Goal: Find specific page/section: Find specific page/section

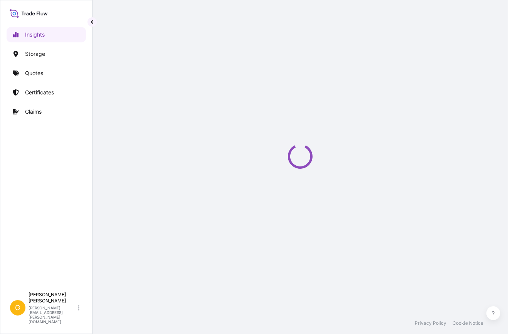
select select "2025"
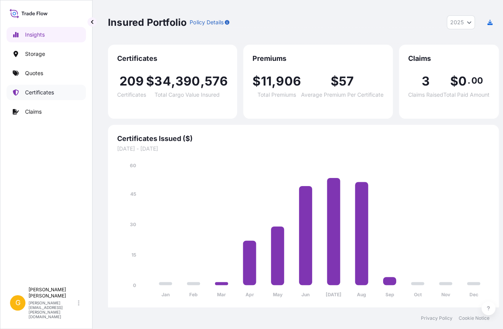
click at [52, 87] on link "Certificates" at bounding box center [46, 92] width 79 height 15
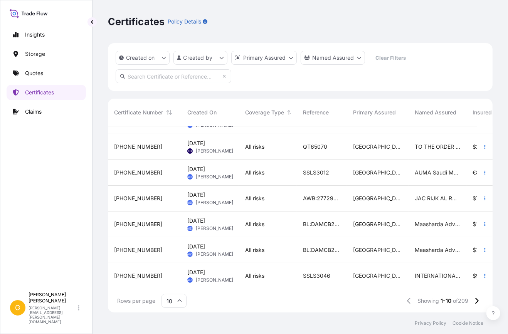
scroll to position [101, 0]
click at [474, 304] on button at bounding box center [477, 301] width 14 height 12
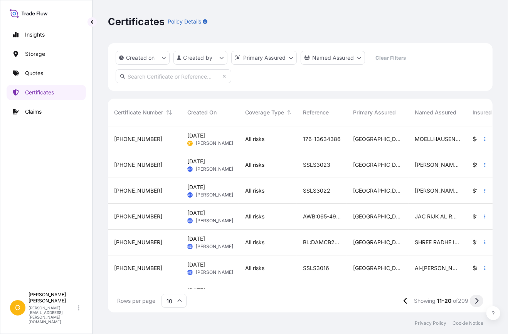
click at [478, 300] on icon at bounding box center [477, 301] width 4 height 7
click at [475, 302] on icon at bounding box center [477, 301] width 4 height 7
click at [177, 73] on input "text" at bounding box center [174, 76] width 116 height 14
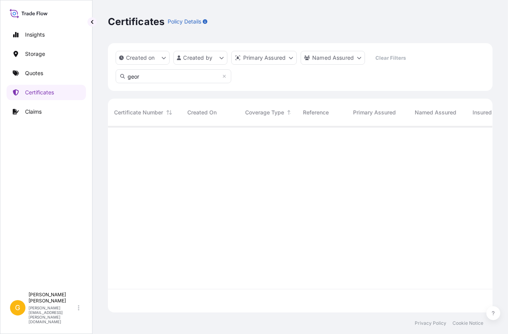
scroll to position [209, 380]
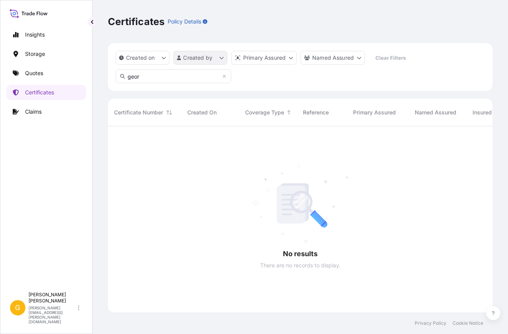
type input "geor"
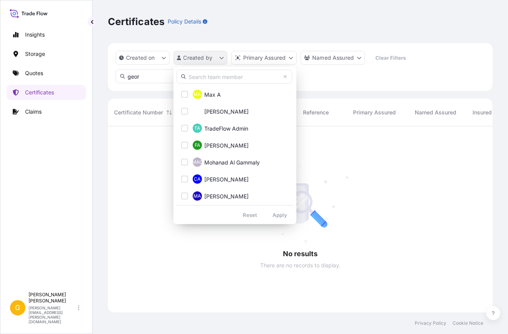
click at [221, 60] on html "Insights Storage Quotes Certificates Claims G George Thomas george.thomas@bdpin…" at bounding box center [254, 167] width 508 height 334
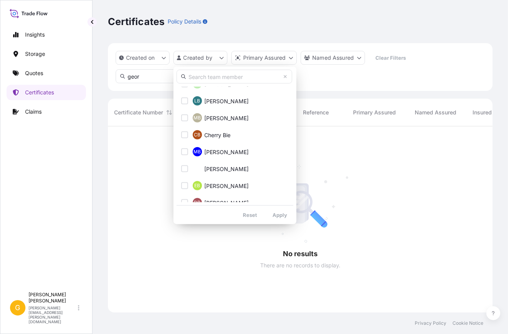
scroll to position [339, 0]
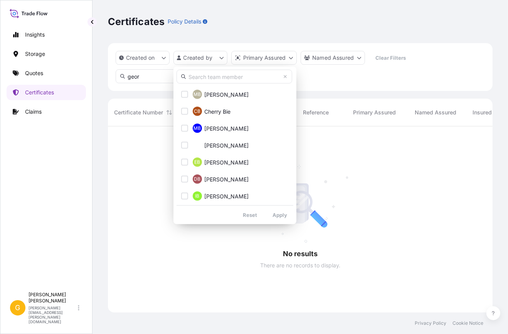
click at [226, 79] on input "text" at bounding box center [235, 77] width 116 height 14
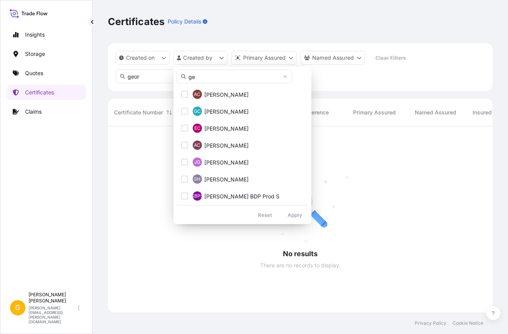
type input "GEORGE"
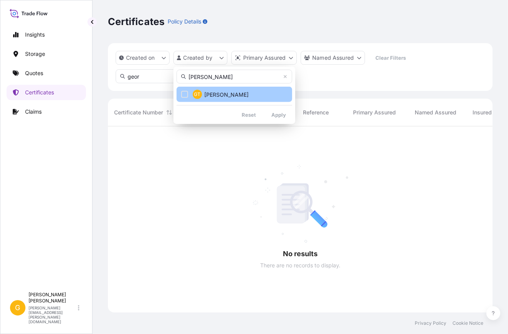
click at [240, 99] on button "GT George Thomas" at bounding box center [235, 94] width 116 height 15
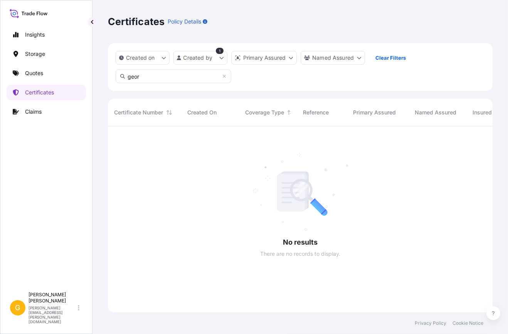
scroll to position [209, 380]
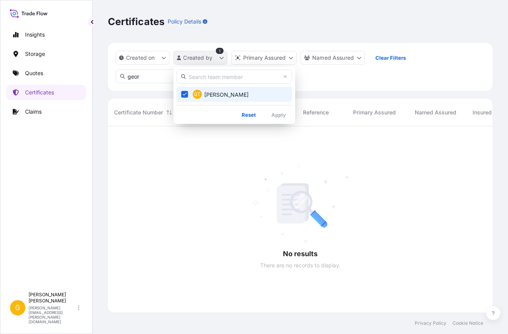
click at [221, 58] on html "Insights Storage Quotes Certificates Claims G George Thomas george.thomas@bdpin…" at bounding box center [254, 167] width 508 height 334
click at [187, 92] on span "Select Option" at bounding box center [184, 94] width 5 height 5
click at [200, 77] on input "text" at bounding box center [235, 77] width 116 height 14
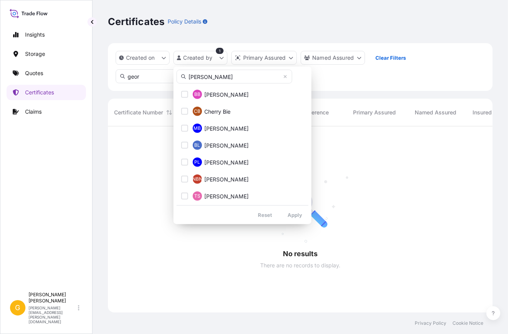
type input "GEORGE"
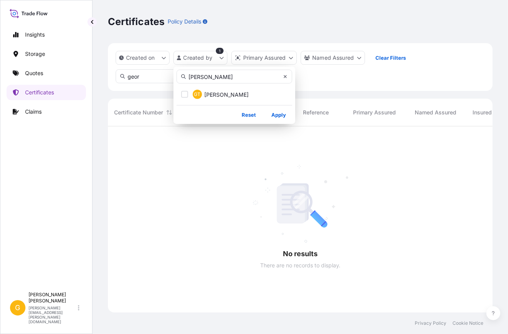
click at [285, 77] on icon at bounding box center [285, 76] width 3 height 3
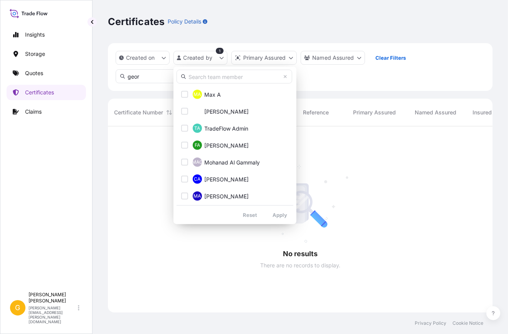
click at [222, 73] on input "text" at bounding box center [235, 77] width 116 height 14
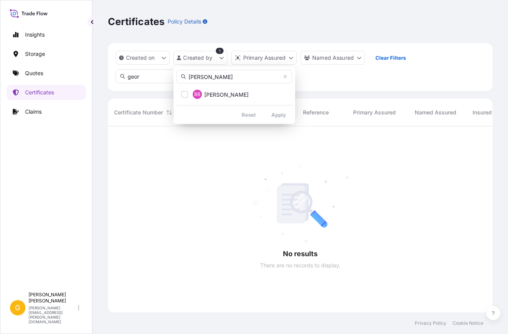
type input "GEORGE"
click at [223, 95] on span "George Thomas" at bounding box center [226, 95] width 44 height 8
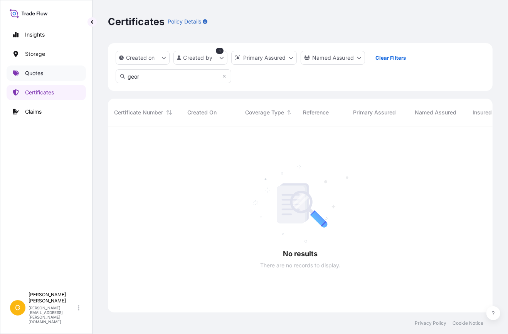
click at [42, 73] on html "Insights Storage Quotes Certificates Claims G George Thomas george.thomas@bdpin…" at bounding box center [254, 167] width 508 height 334
click at [42, 73] on p "Quotes" at bounding box center [34, 73] width 18 height 8
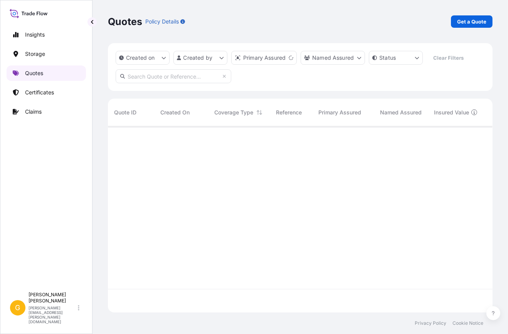
scroll to position [185, 380]
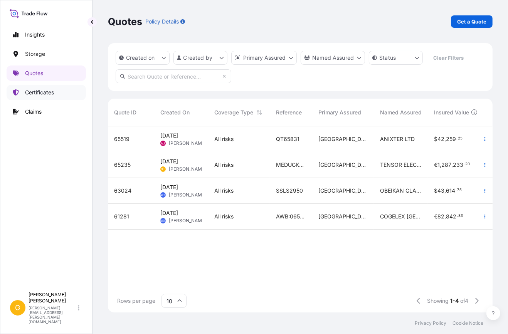
click at [58, 95] on link "Certificates" at bounding box center [46, 92] width 79 height 15
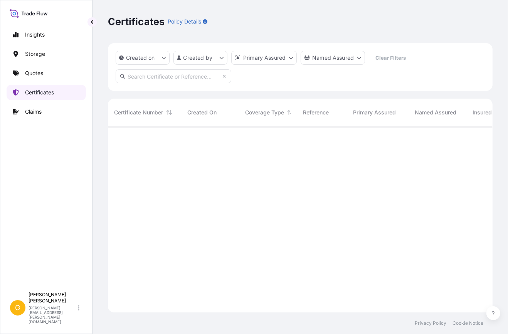
scroll to position [185, 380]
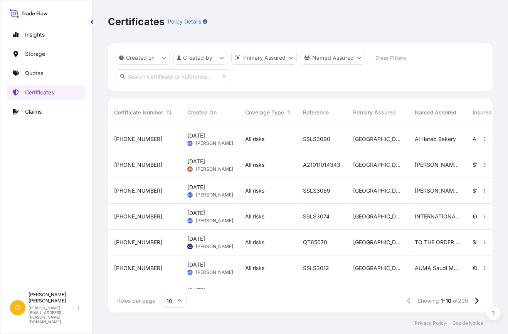
click at [162, 76] on input "text" at bounding box center [174, 76] width 116 height 14
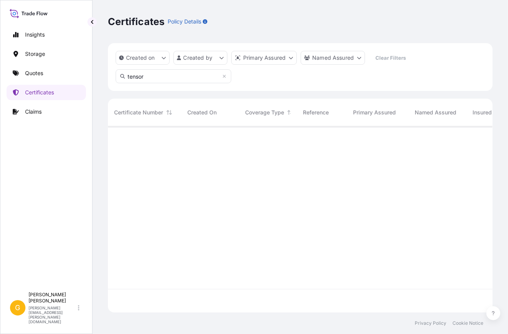
scroll to position [209, 380]
type input "tensor"
click at [223, 77] on icon at bounding box center [224, 76] width 3 height 3
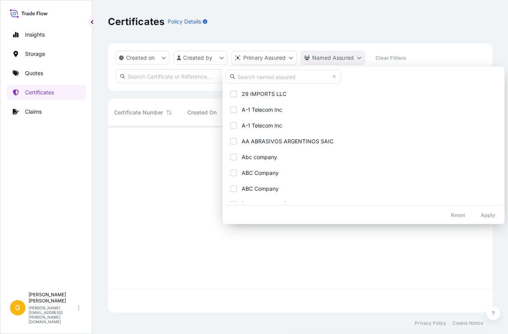
click at [338, 57] on html "Insights Storage Quotes Certificates Claims G George Thomas george.thomas@bdpin…" at bounding box center [254, 167] width 508 height 334
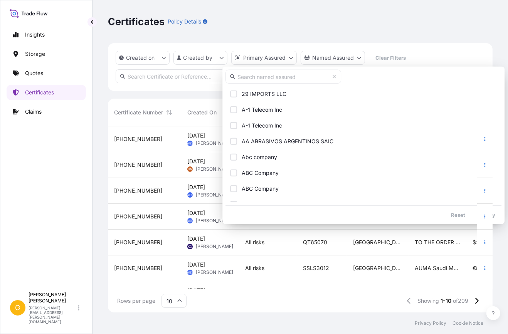
click at [304, 76] on input "text" at bounding box center [284, 77] width 116 height 14
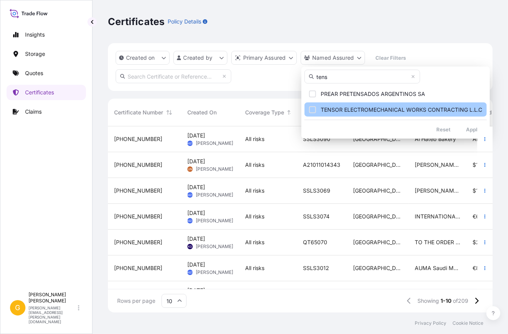
type input "tens"
click at [343, 111] on span "TENSOR ELECTROMECHANICAL WORKS CONTRACTING L.L.C" at bounding box center [402, 110] width 162 height 8
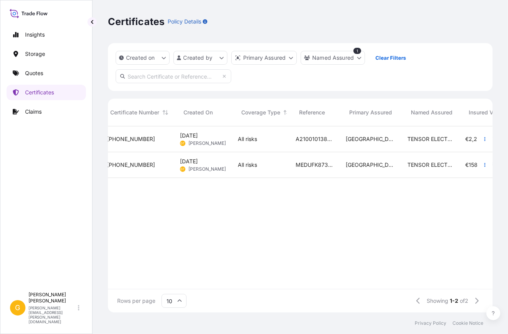
scroll to position [0, 0]
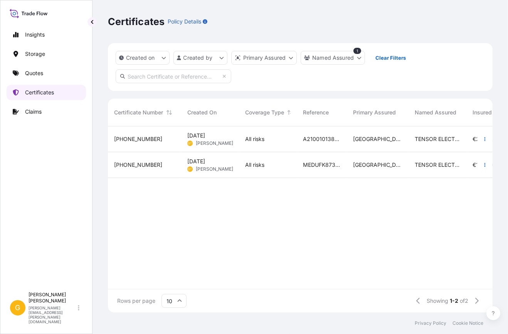
click at [52, 93] on p "Certificates" at bounding box center [39, 93] width 29 height 8
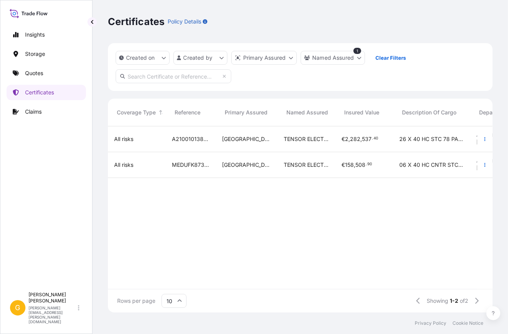
scroll to position [0, 128]
